Goal: Transaction & Acquisition: Subscribe to service/newsletter

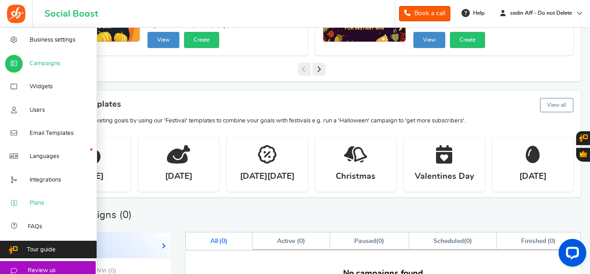
scroll to position [278, 0]
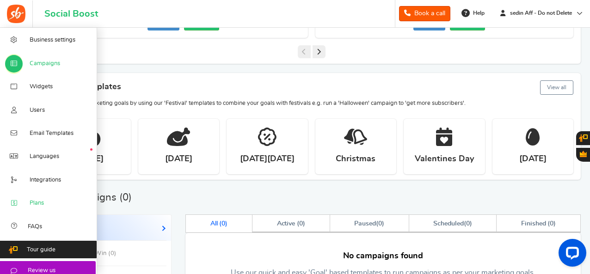
click at [34, 208] on span "Plans" at bounding box center [37, 203] width 14 height 8
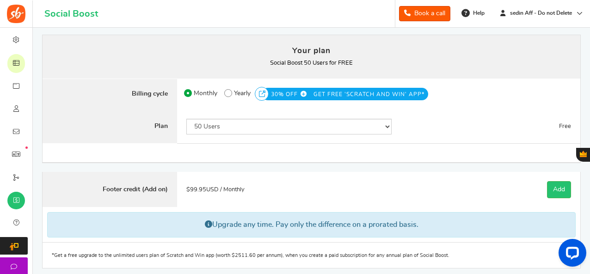
scroll to position [77, 0]
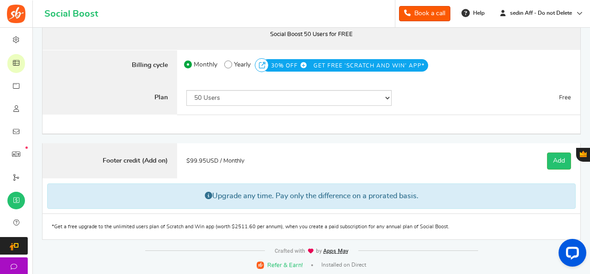
click at [190, 159] on span "99.95" at bounding box center [198, 161] width 16 height 6
click at [223, 160] on span "$ 99.95 USD / Monthly" at bounding box center [215, 161] width 58 height 6
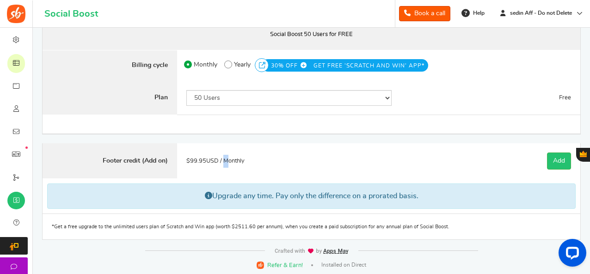
click at [223, 160] on span "$ 99.95 USD / Monthly" at bounding box center [215, 161] width 58 height 6
click at [555, 158] on link "Add" at bounding box center [559, 161] width 24 height 17
click at [151, 156] on label "Footer credit (Add on)" at bounding box center [110, 161] width 135 height 36
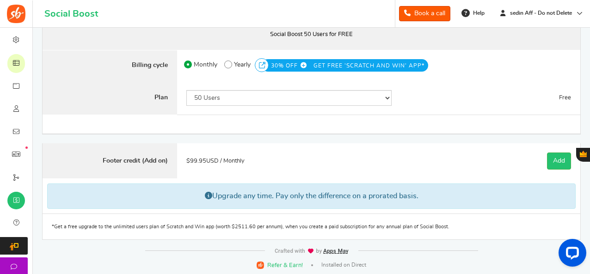
click at [280, 163] on div "$ 99.95 USD / Monthly" at bounding box center [289, 161] width 224 height 36
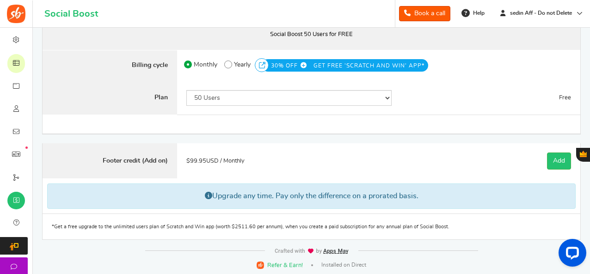
click at [280, 163] on div "$ 99.95 USD / Monthly" at bounding box center [289, 161] width 224 height 36
click at [232, 161] on span "$ 99.95 USD / Monthly" at bounding box center [215, 161] width 58 height 6
click at [211, 159] on span "$ 99.95 USD / Monthly" at bounding box center [215, 161] width 58 height 6
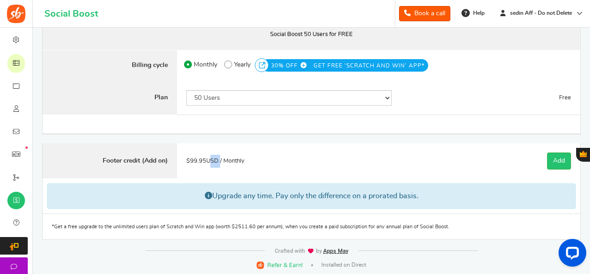
click at [211, 159] on span "$ 99.95 USD / Monthly" at bounding box center [215, 161] width 58 height 6
click at [200, 158] on span "99.95" at bounding box center [198, 161] width 16 height 6
click at [212, 163] on div "$ 99.95 USD / Monthly" at bounding box center [289, 161] width 224 height 36
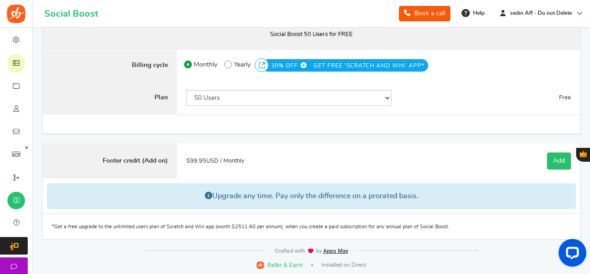
click at [199, 159] on span "99.95" at bounding box center [198, 161] width 16 height 6
click at [217, 160] on span "$ 99.95 USD / Monthly" at bounding box center [215, 161] width 58 height 6
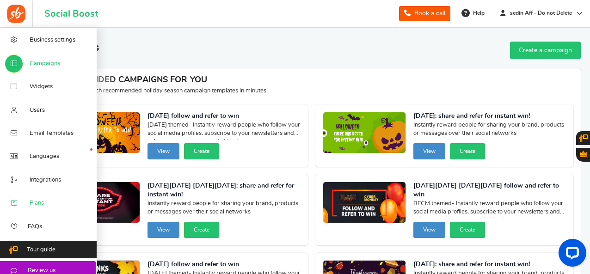
click at [38, 208] on span "Plans" at bounding box center [37, 203] width 14 height 8
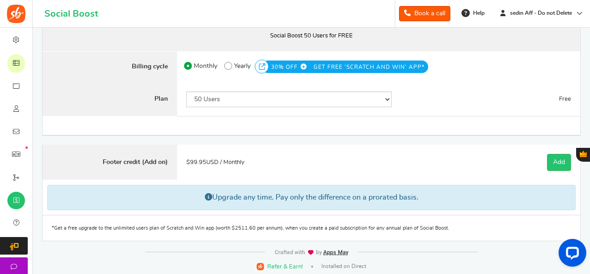
scroll to position [77, 0]
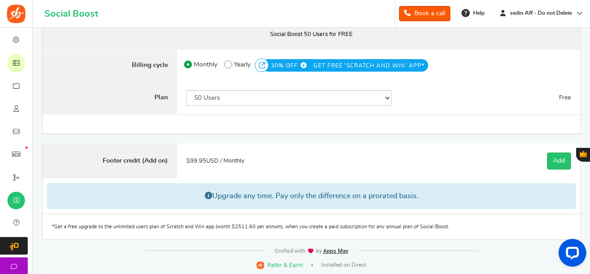
click at [144, 64] on label "Billing cycle" at bounding box center [110, 65] width 135 height 31
click at [160, 98] on label "Plan" at bounding box center [110, 98] width 135 height 34
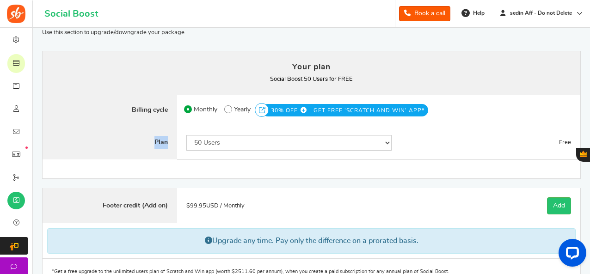
scroll to position [31, 0]
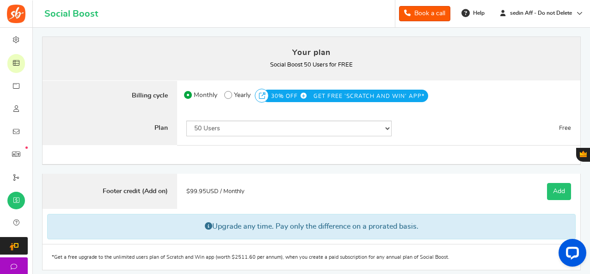
click at [557, 194] on link "Add" at bounding box center [559, 191] width 24 height 17
